Goal: Information Seeking & Learning: Find specific fact

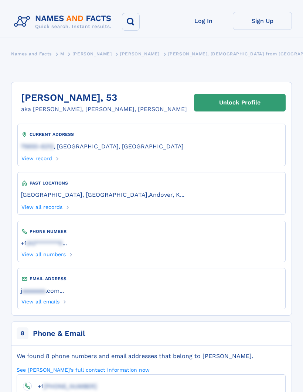
click at [239, 143] on div "75650-6212 , [GEOGRAPHIC_DATA], [GEOGRAPHIC_DATA]" at bounding box center [151, 145] width 261 height 15
click at [88, 142] on link "75650-6212 , [GEOGRAPHIC_DATA], [GEOGRAPHIC_DATA]" at bounding box center [102, 146] width 163 height 8
click at [185, 57] on li "[PERSON_NAME], [DEMOGRAPHIC_DATA] from [GEOGRAPHIC_DATA], [GEOGRAPHIC_DATA]" at bounding box center [274, 56] width 213 height 15
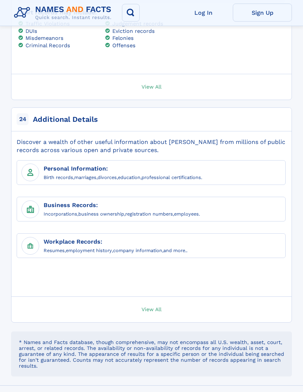
scroll to position [1327, 0]
click at [230, 174] on div "Birth records , marriages , divorces , education , professional certifications." at bounding box center [149, 178] width 210 height 8
click at [81, 174] on link "marriages" at bounding box center [85, 177] width 22 height 7
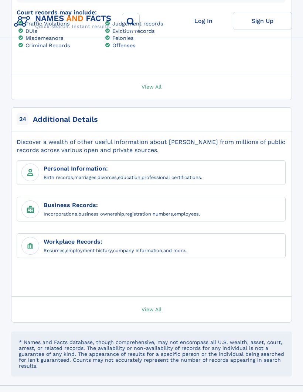
scroll to position [1353, 0]
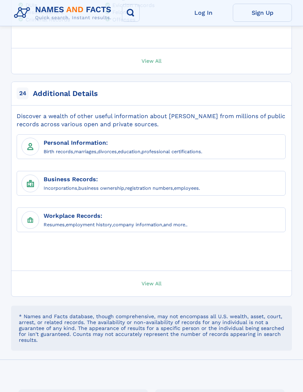
click at [57, 152] on link "Birth records" at bounding box center [59, 151] width 30 height 7
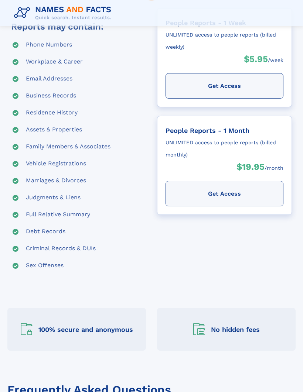
scroll to position [201, 0]
